Goal: Communication & Community: Ask a question

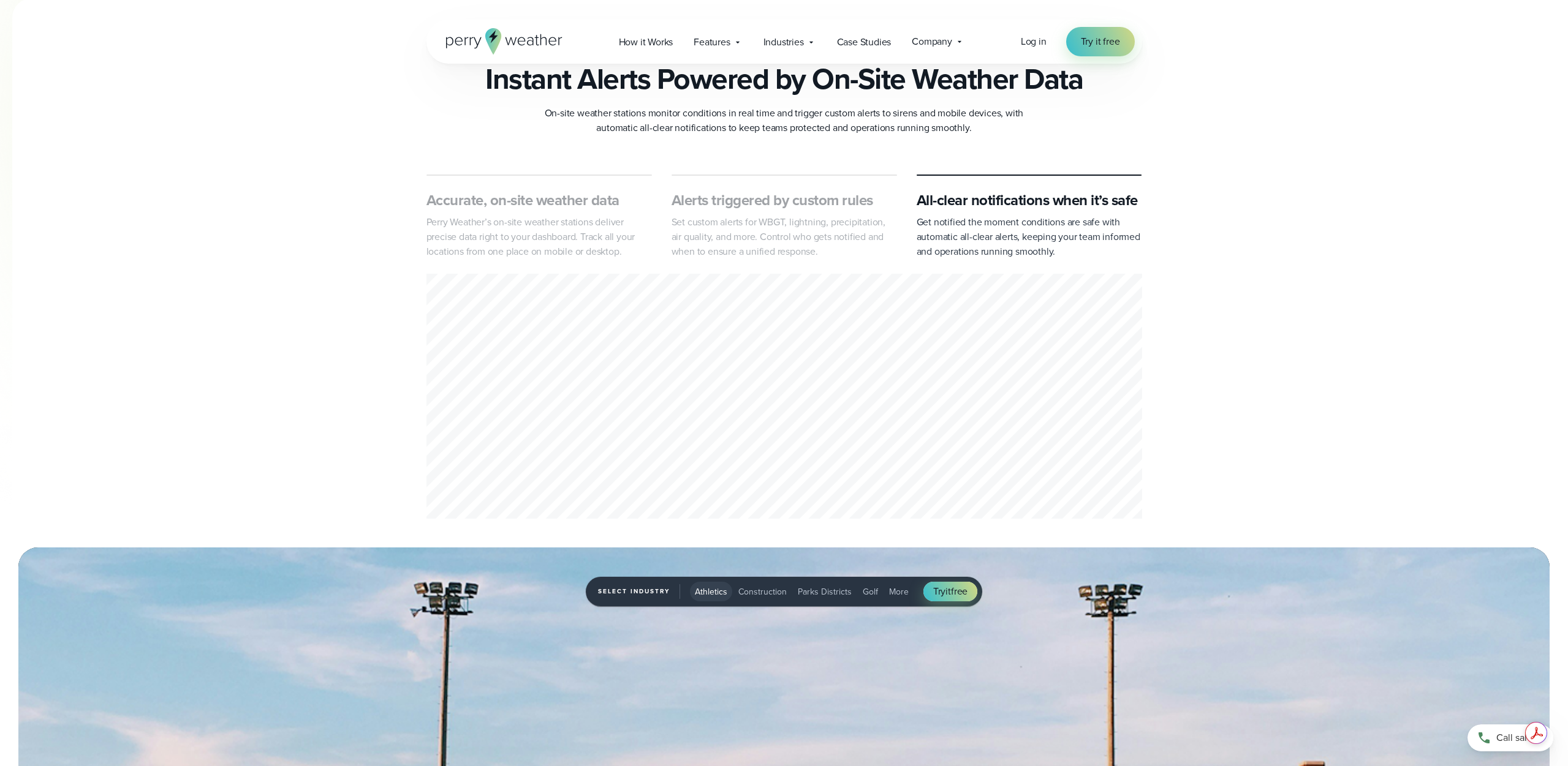
scroll to position [477, 0]
click at [797, 212] on div "Alerts triggered by custom rules Set custom alerts for WBGT, lightning, precipi…" at bounding box center [784, 224] width 225 height 68
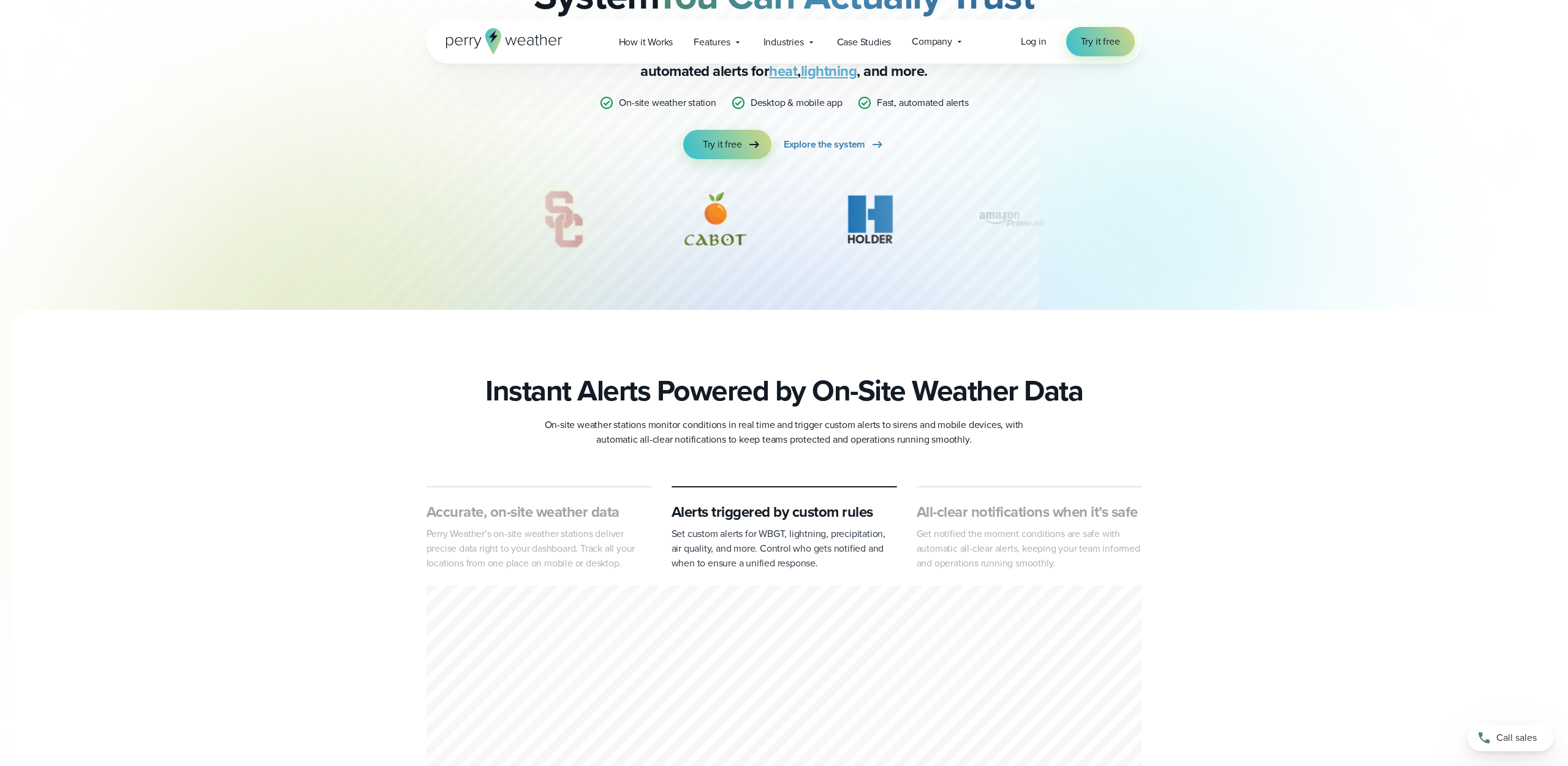
scroll to position [0, 0]
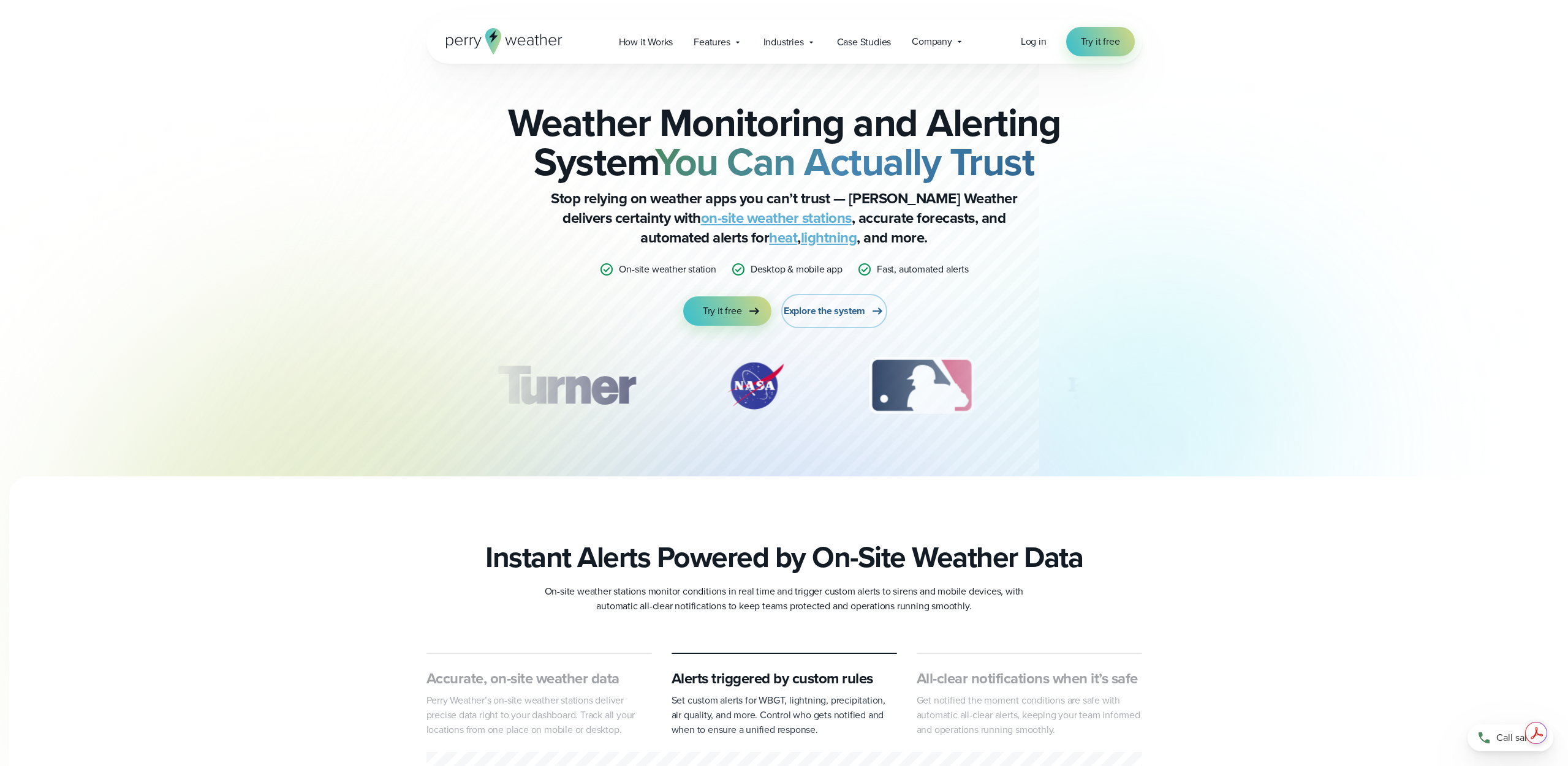
click at [810, 310] on span "Explore the system" at bounding box center [824, 311] width 81 height 15
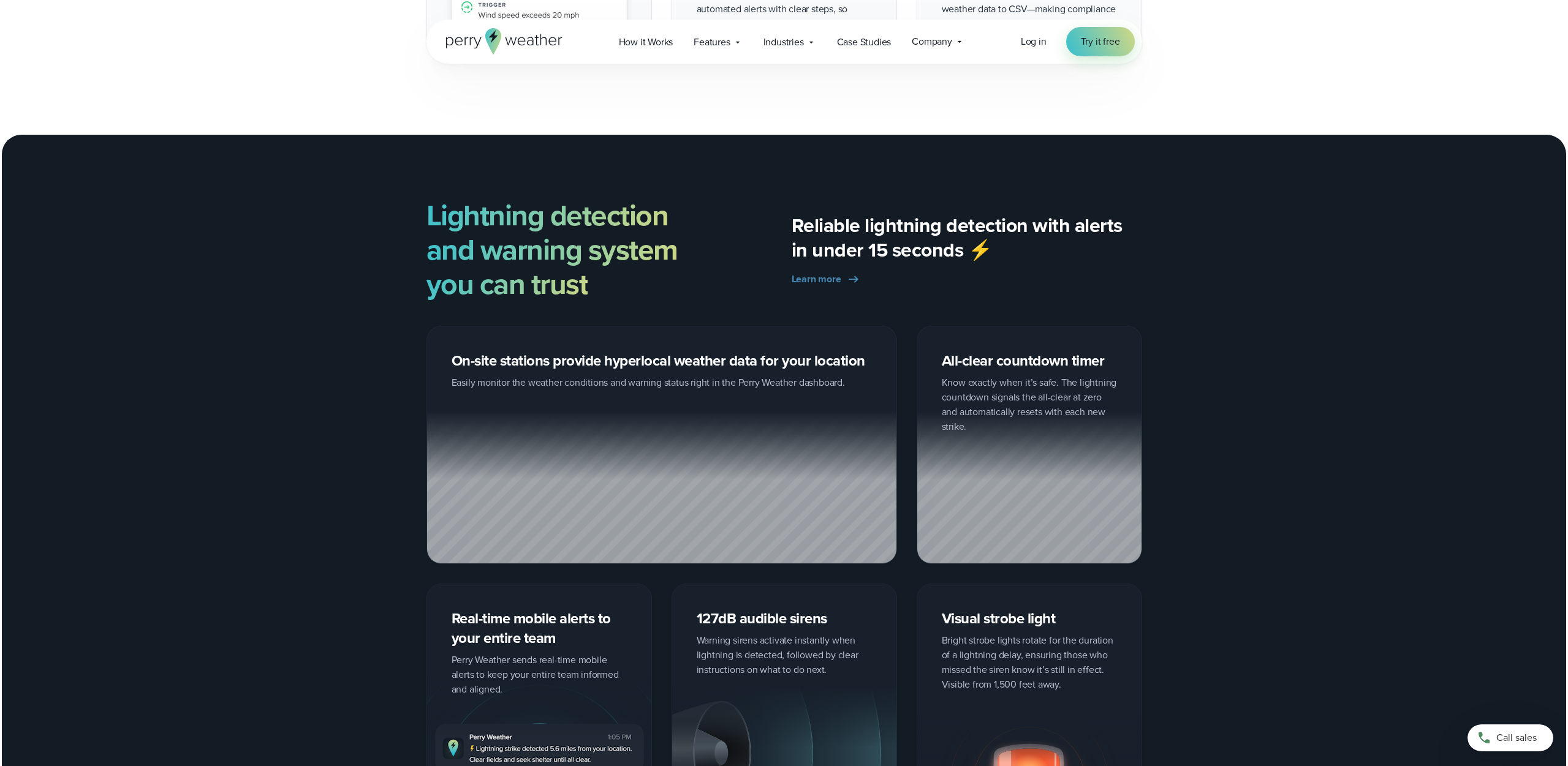
scroll to position [1931, 0]
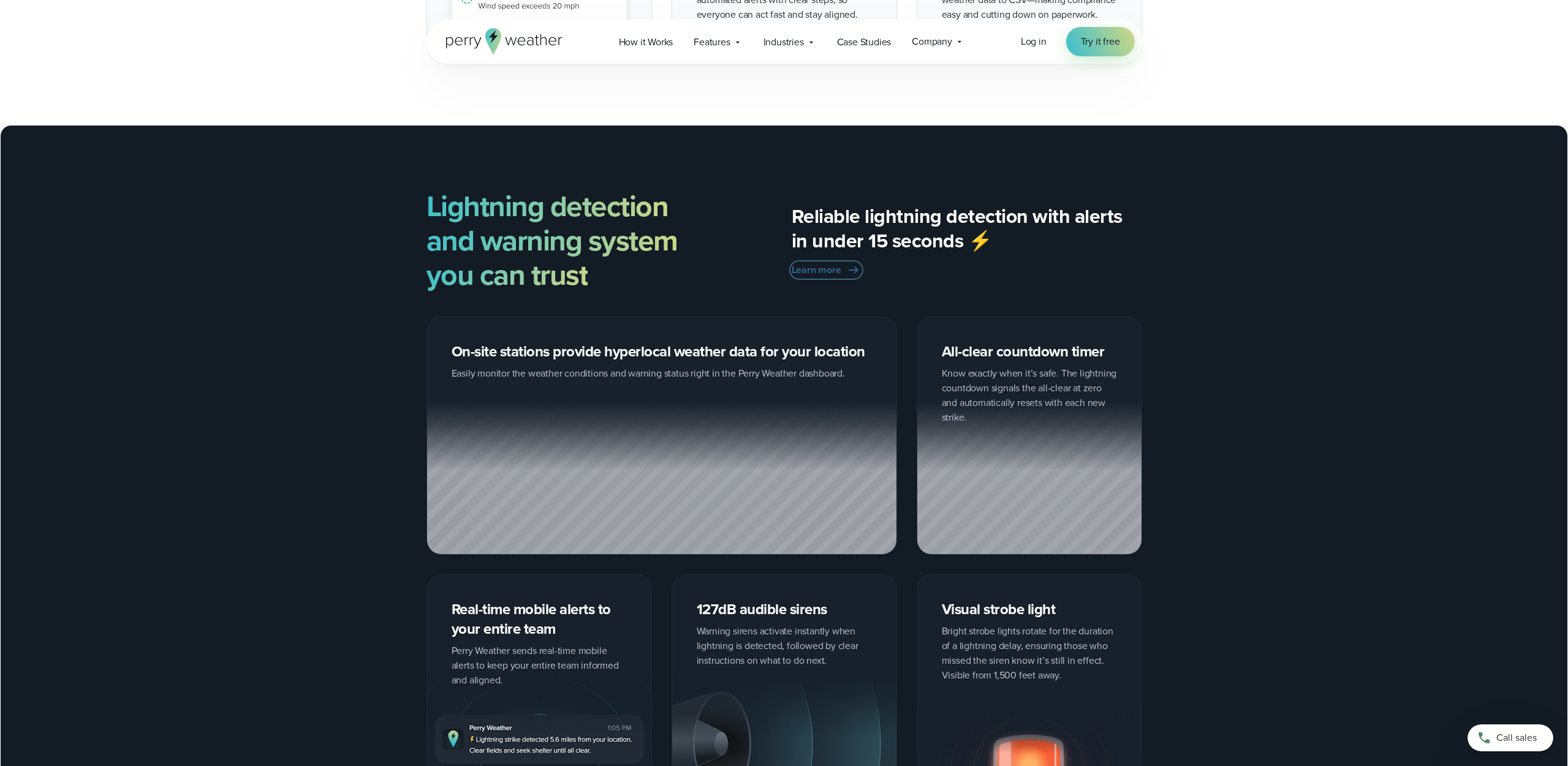
click at [837, 269] on span "Learn more" at bounding box center [816, 269] width 49 height 15
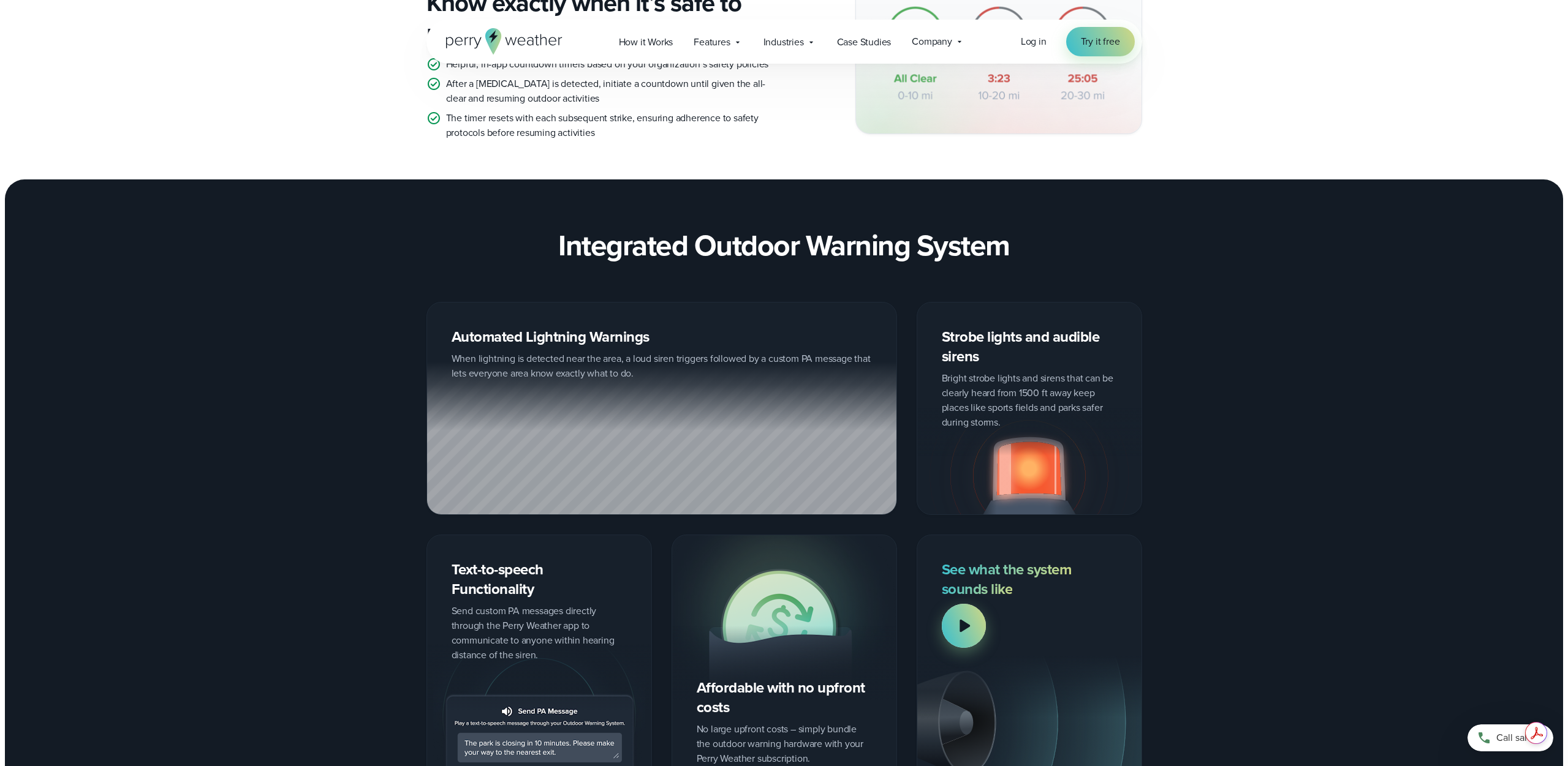
scroll to position [1288, 0]
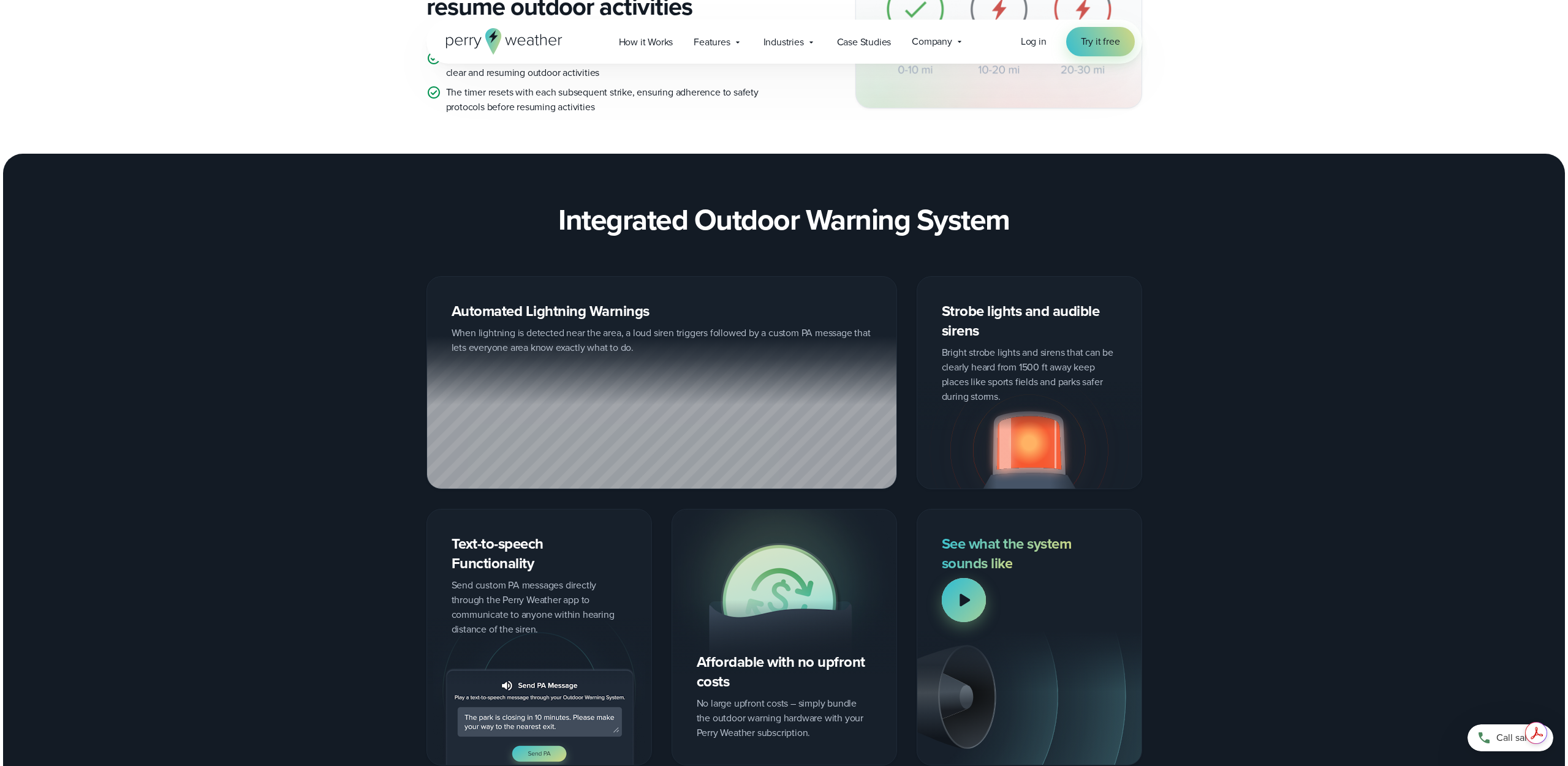
click at [965, 608] on div at bounding box center [963, 600] width 44 height 44
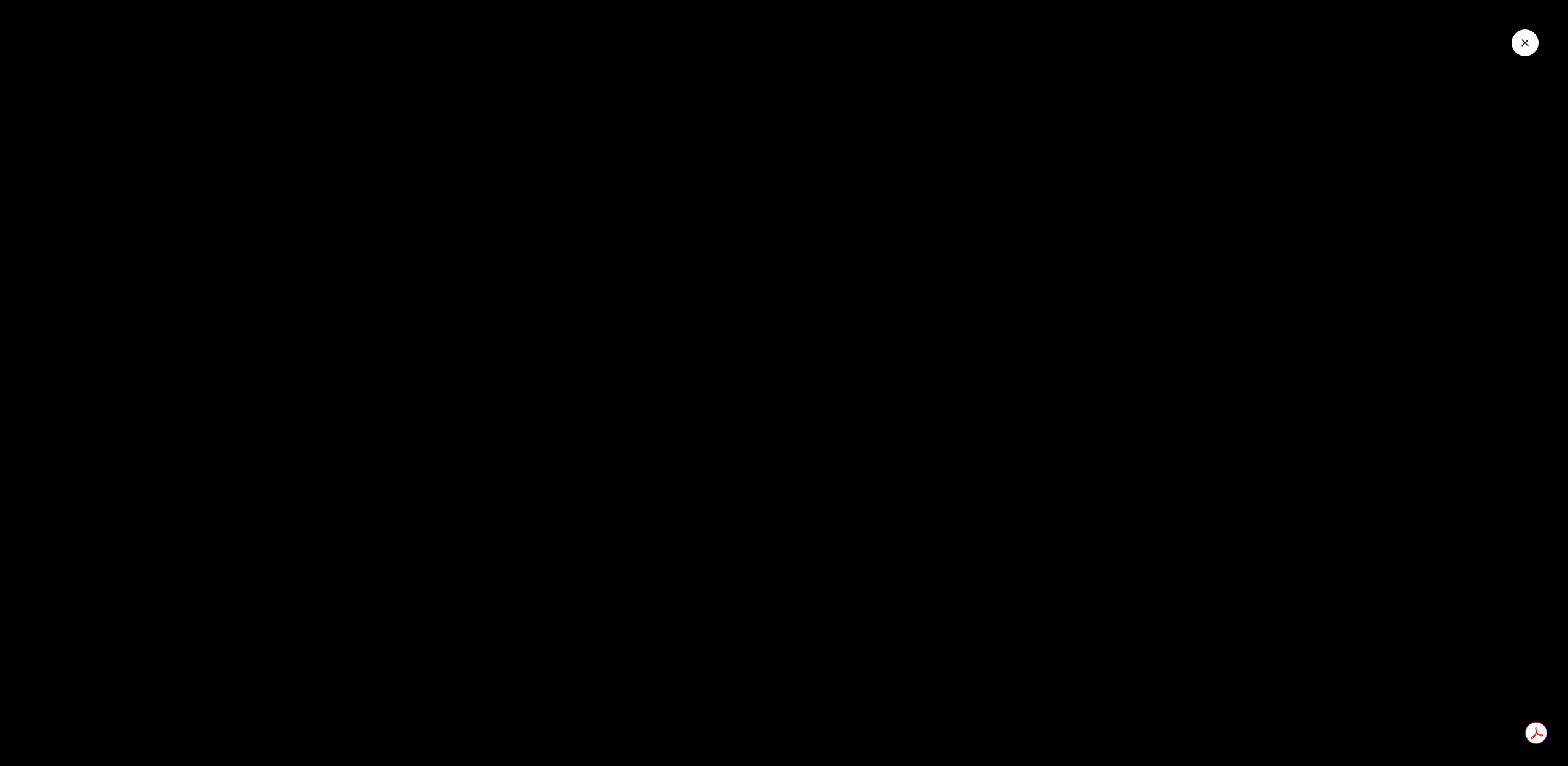
click at [800, 372] on div at bounding box center [784, 383] width 1568 height 766
click at [1526, 46] on icon "Close Video" at bounding box center [1525, 42] width 12 height 12
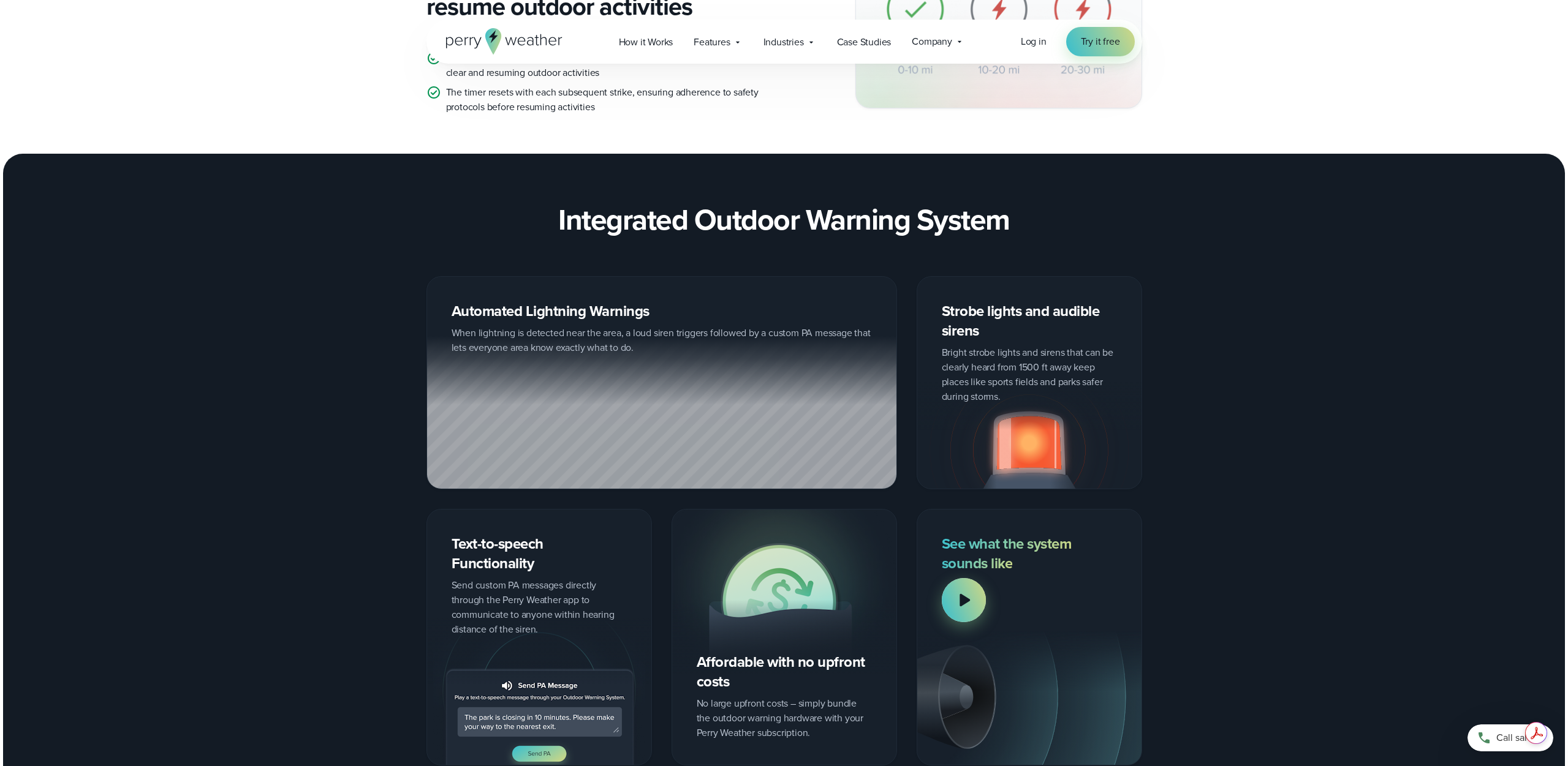
click at [1045, 339] on div "Strobe lights and audible sirens Bright strobe lights and sirens that can be cl…" at bounding box center [1029, 383] width 225 height 213
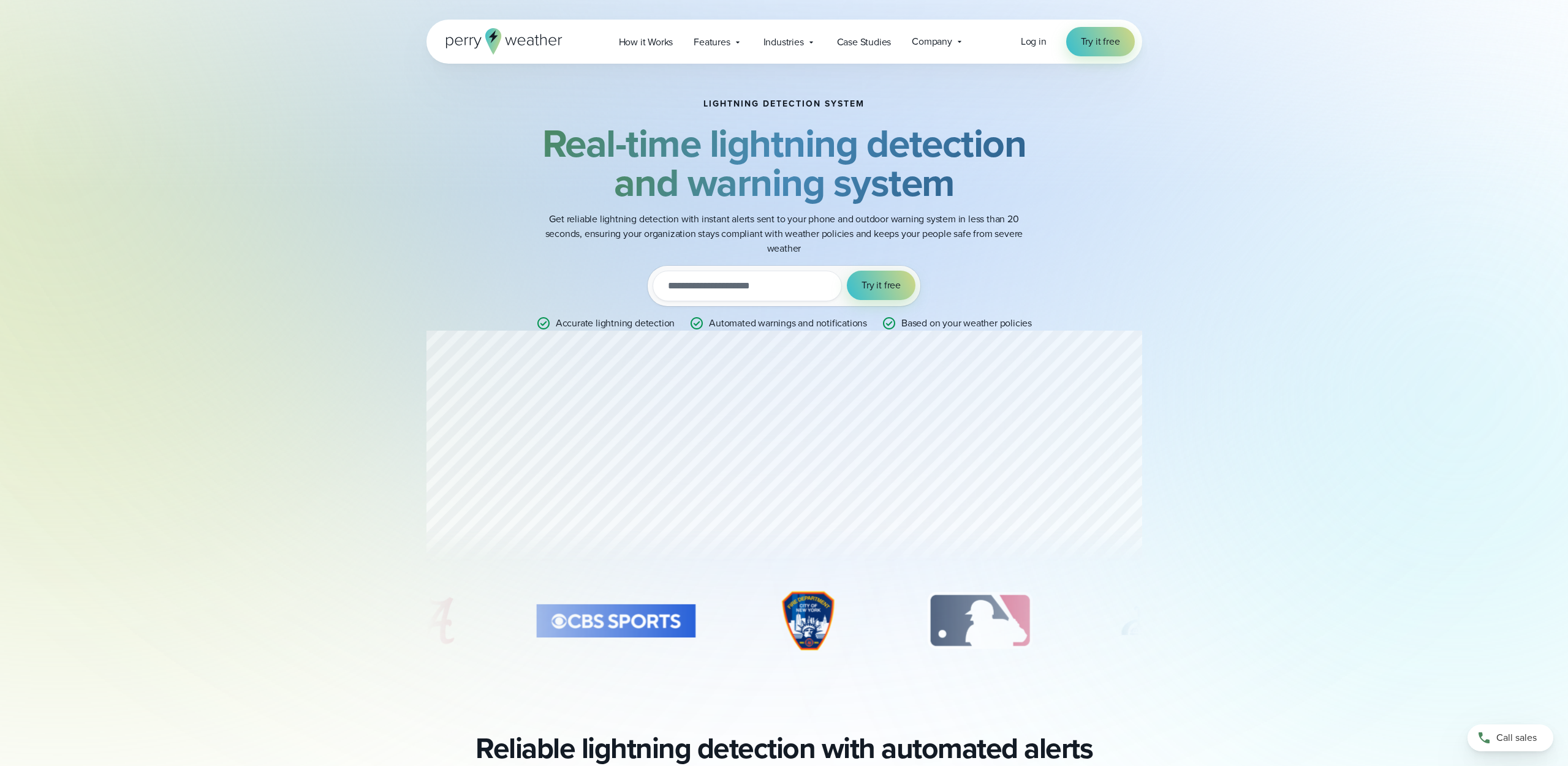
scroll to position [0, 0]
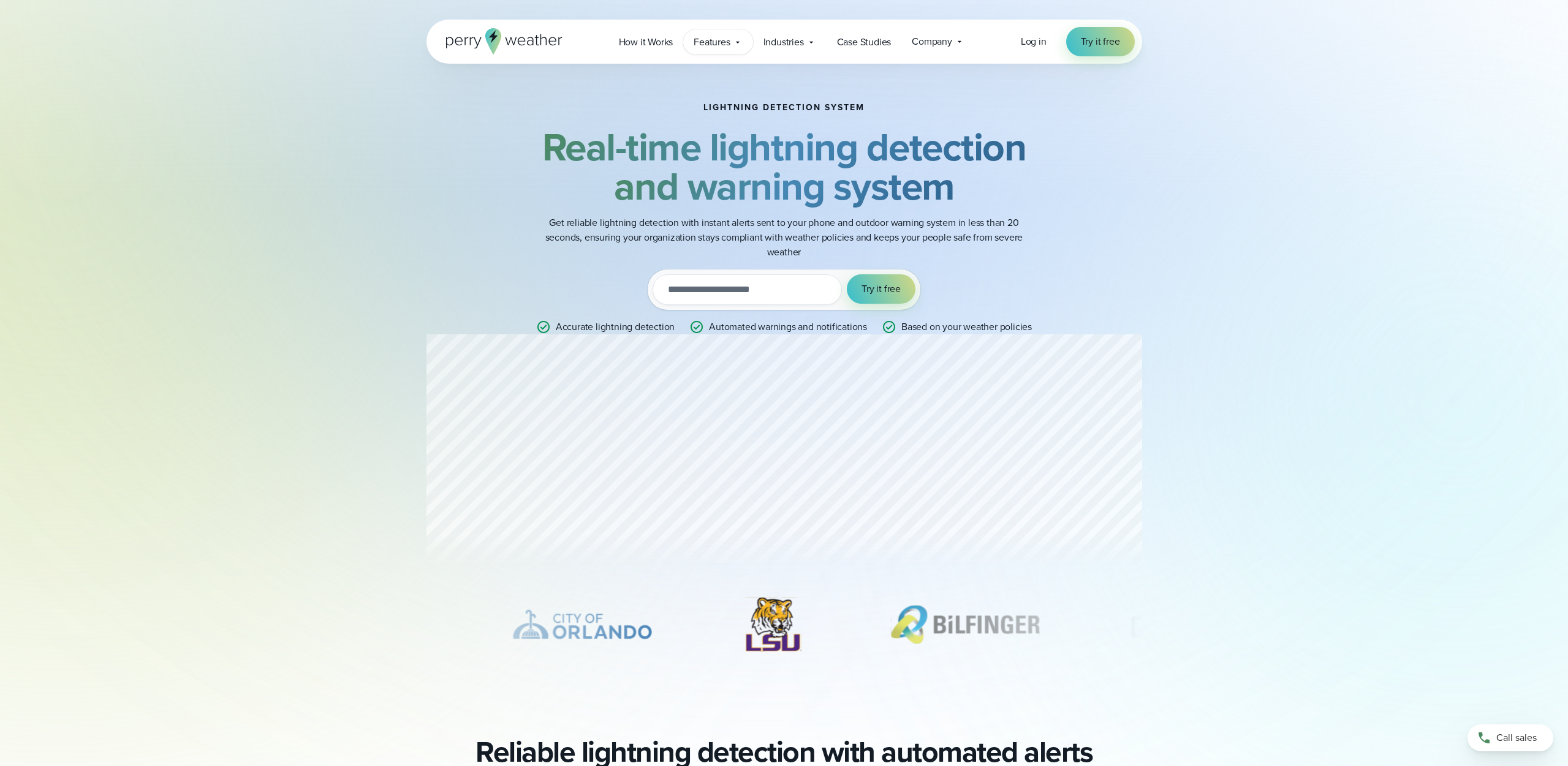
click at [736, 42] on icon at bounding box center [737, 42] width 10 height 10
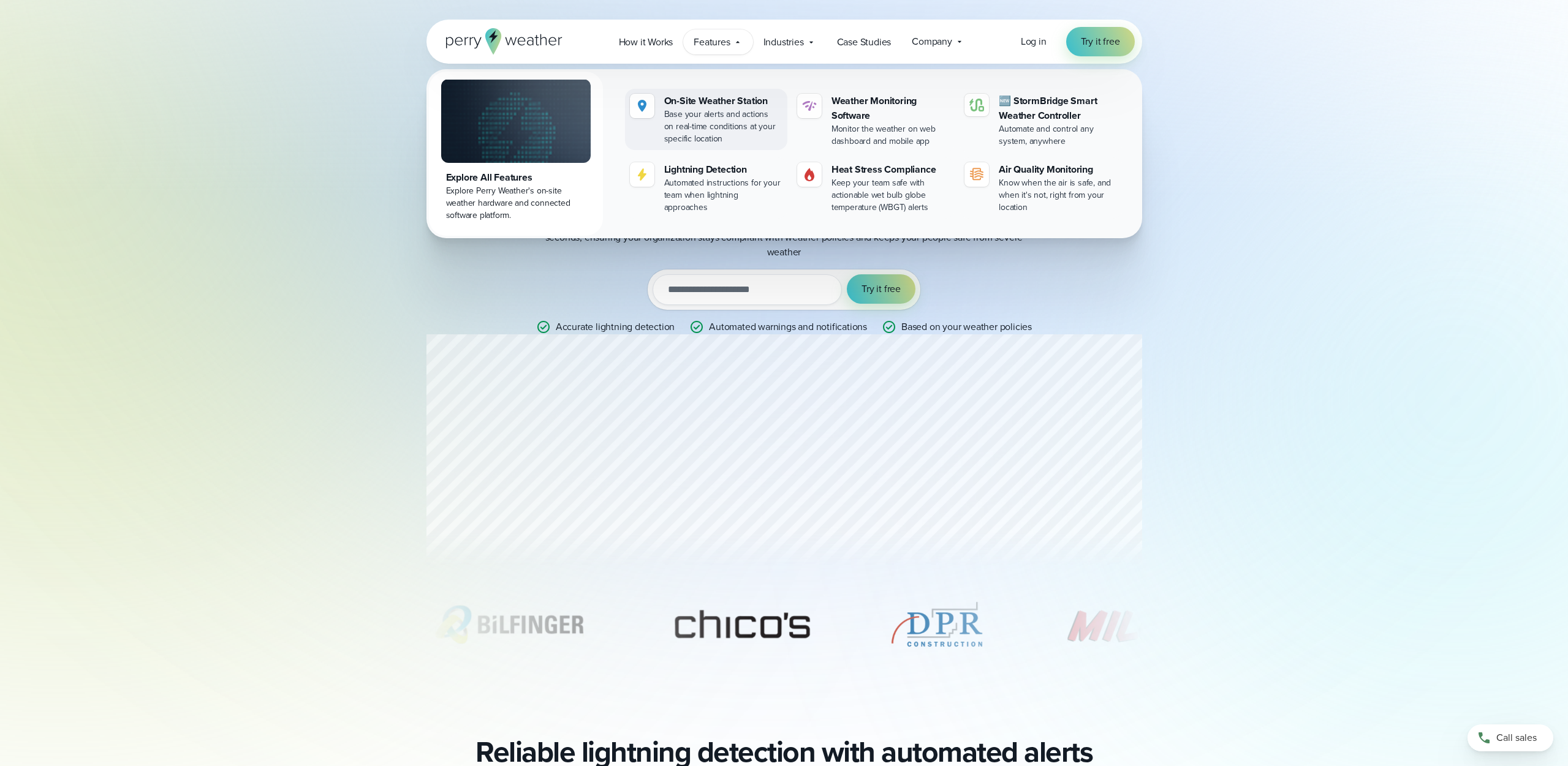
click at [712, 108] on div "Base your alerts and actions on real-time conditions at your specific location" at bounding box center [723, 127] width 118 height 36
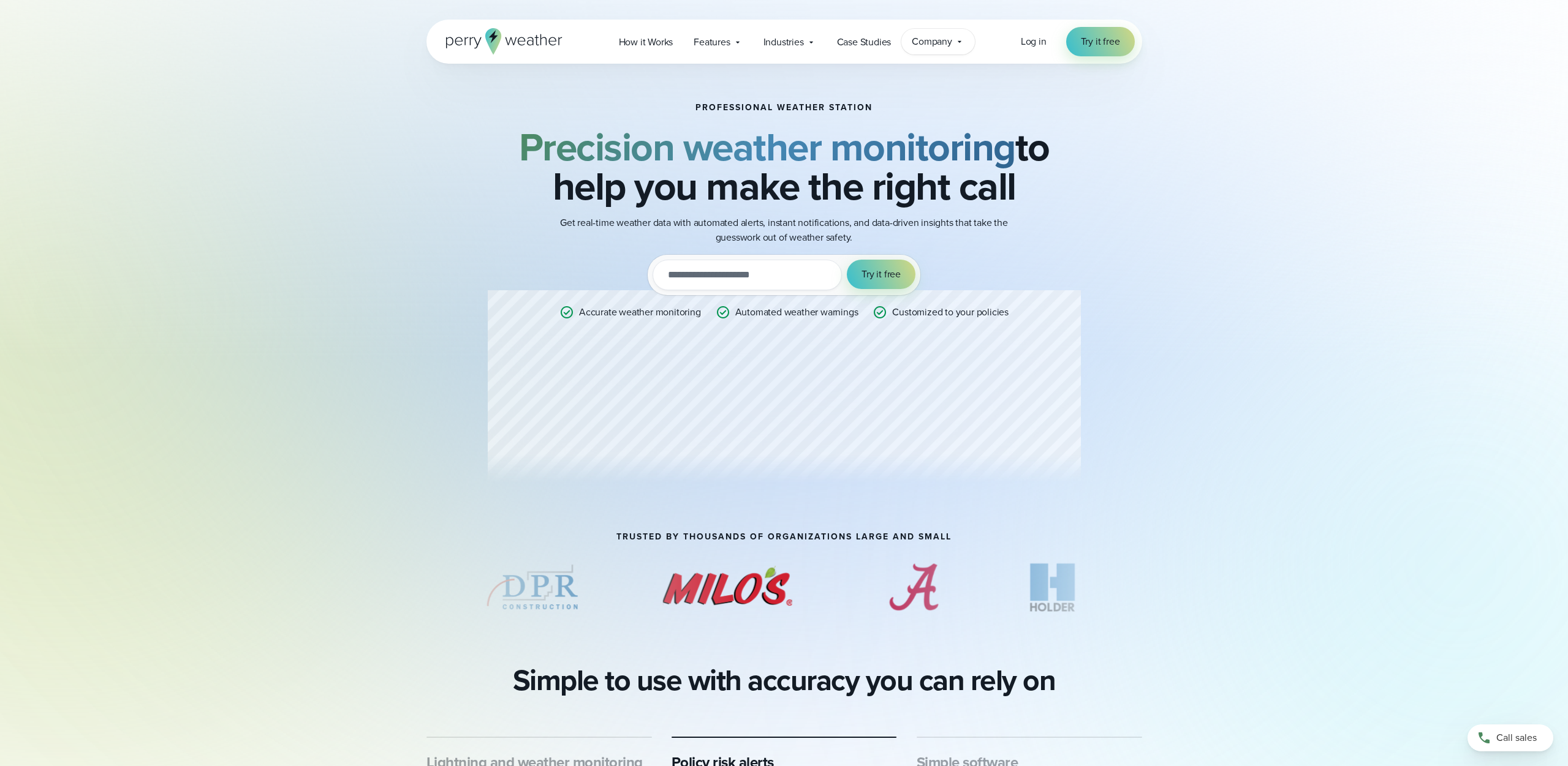
click at [962, 45] on icon at bounding box center [959, 41] width 10 height 10
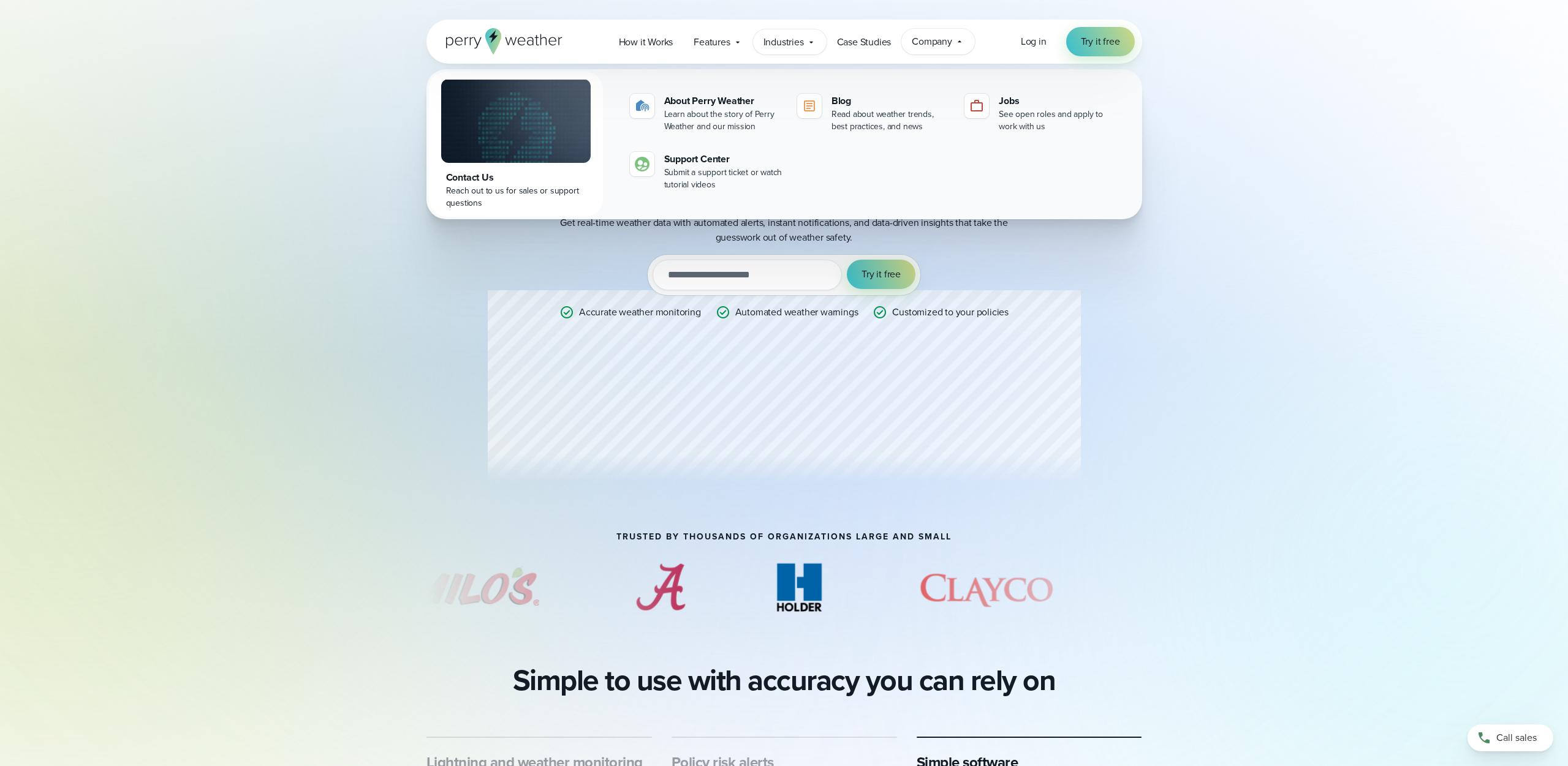
click at [797, 41] on span "Industries" at bounding box center [784, 42] width 41 height 15
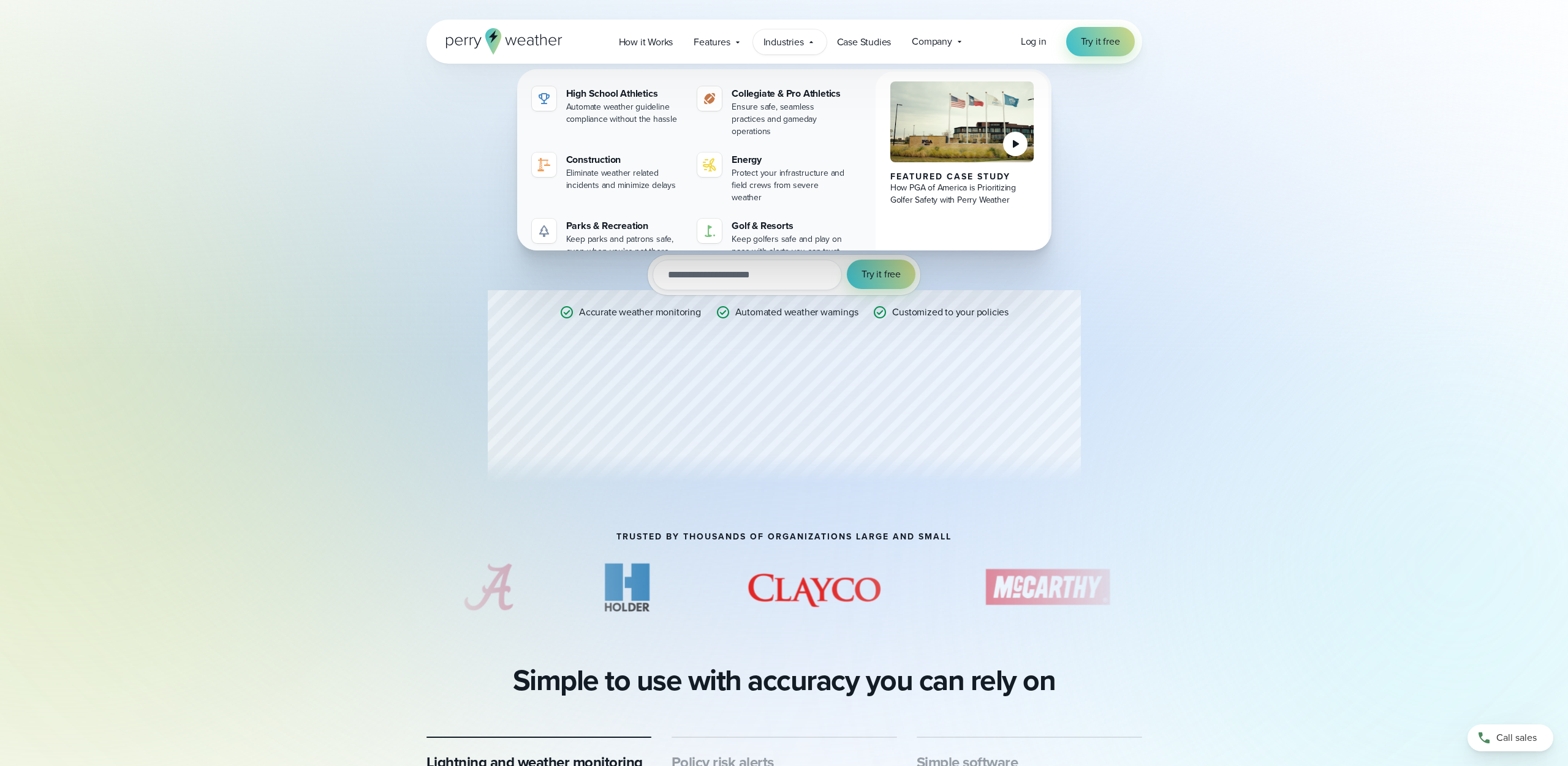
click at [1170, 192] on div "Professional Weather Station Precision weather monitoring to help you make the …" at bounding box center [784, 297] width 882 height 469
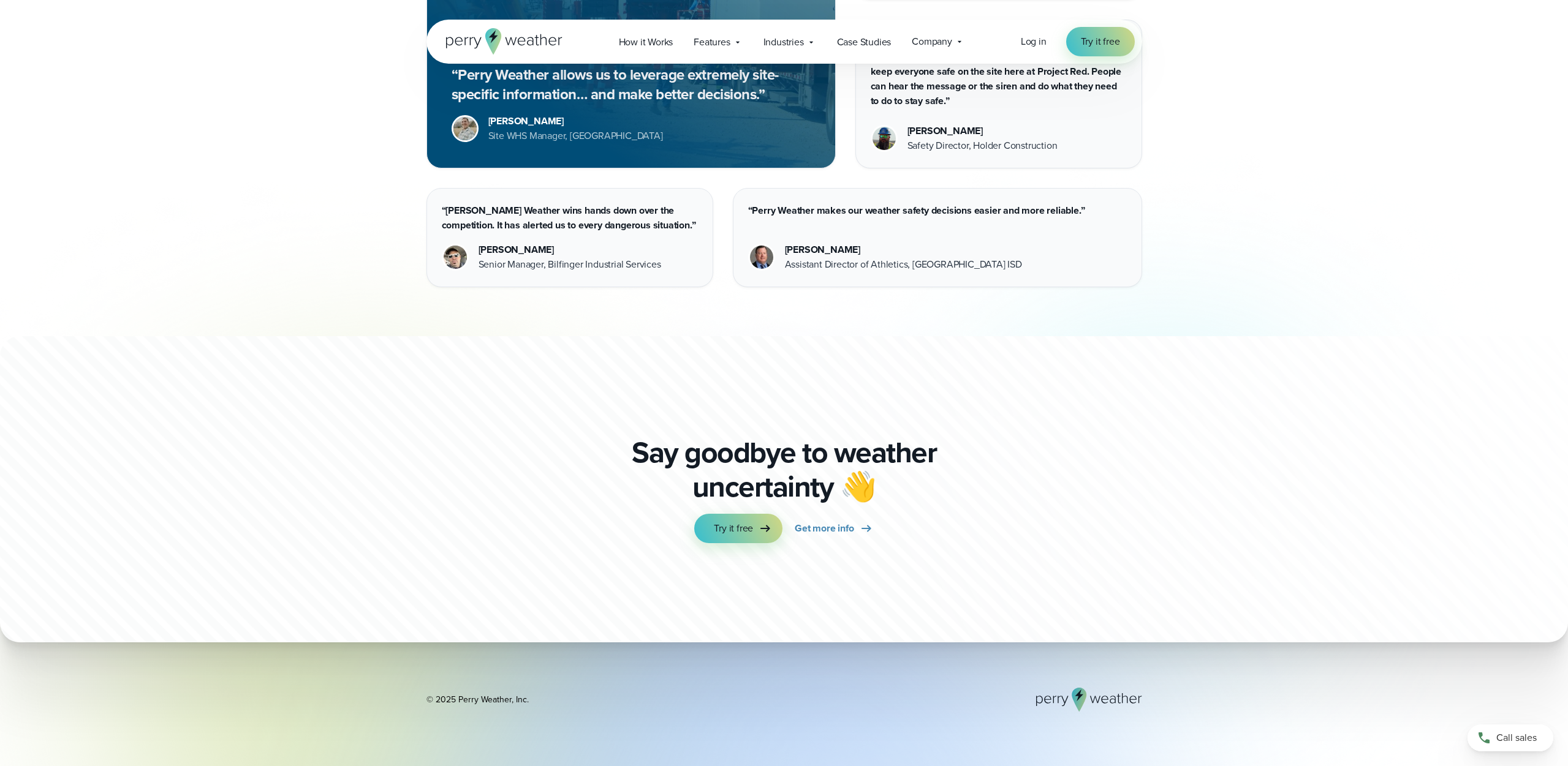
scroll to position [3558, 0]
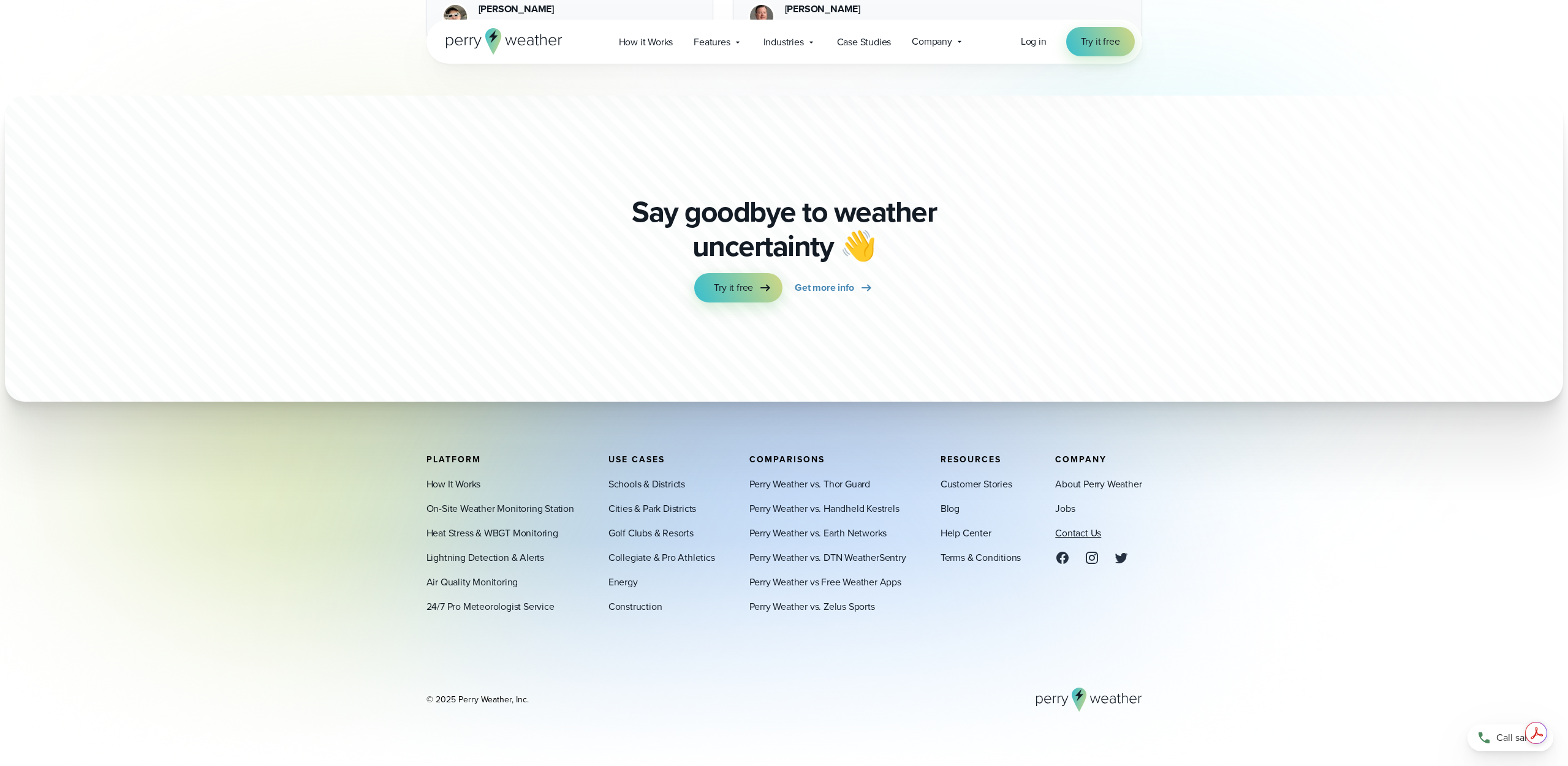
click at [1077, 530] on link "Contact Us" at bounding box center [1077, 533] width 46 height 15
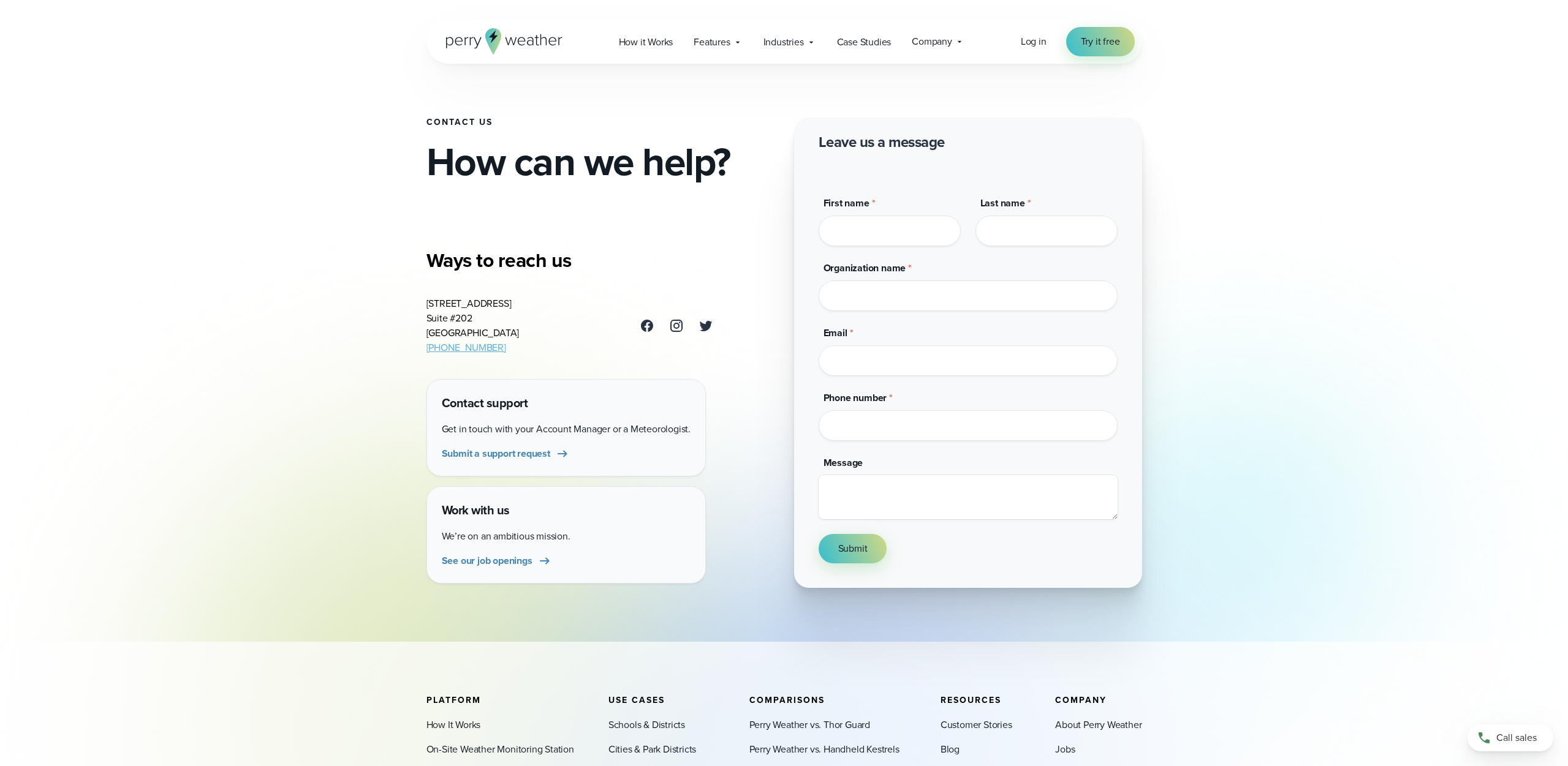
click at [852, 238] on input "First name *" at bounding box center [889, 230] width 142 height 30
type input "****"
type input "**********"
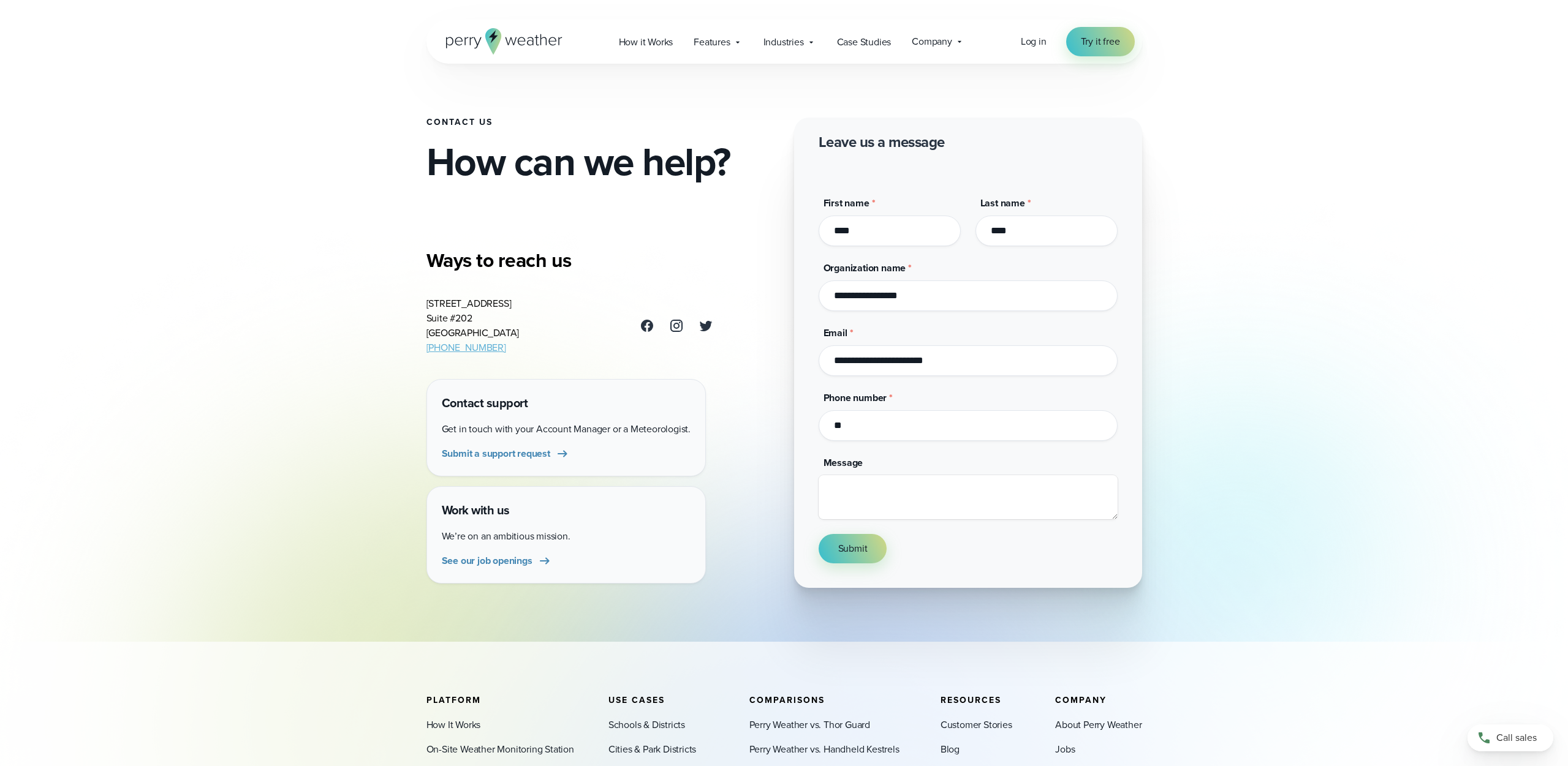
type input "*"
type input "**********"
click at [869, 503] on textarea "Message" at bounding box center [967, 497] width 299 height 44
type textarea "**********"
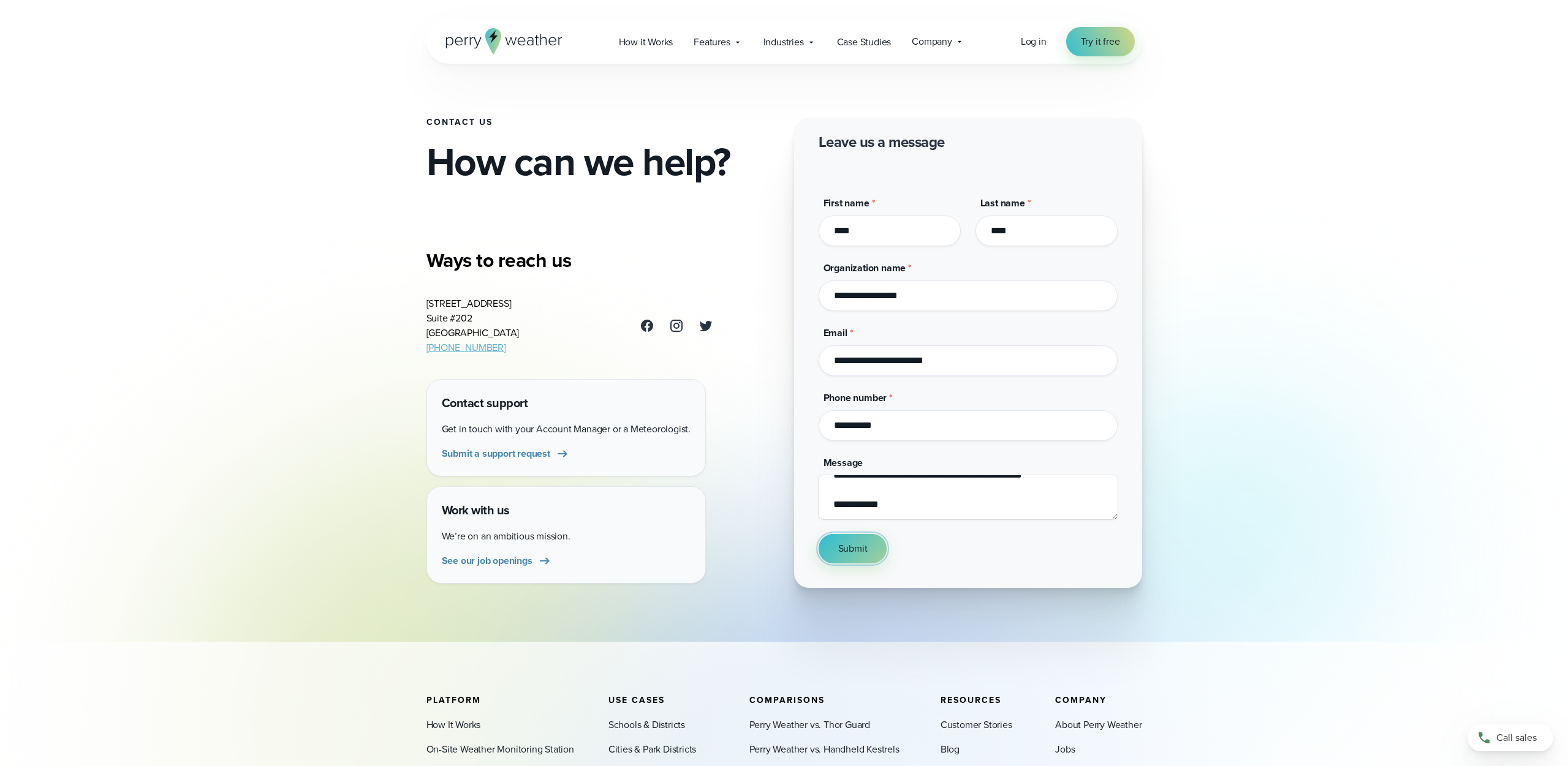
click at [849, 562] on button "Submit" at bounding box center [852, 549] width 68 height 29
